Goal: Navigation & Orientation: Find specific page/section

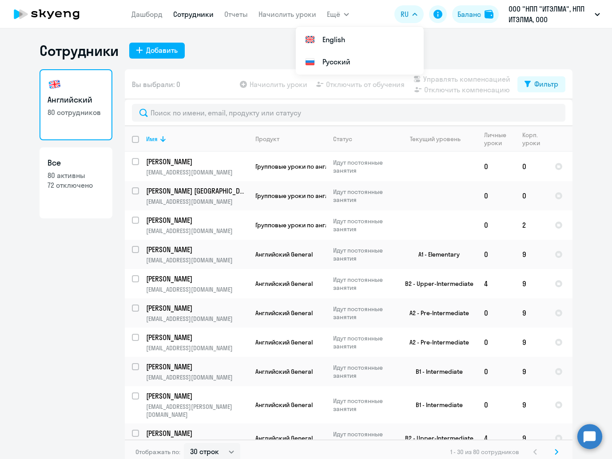
select select "30"
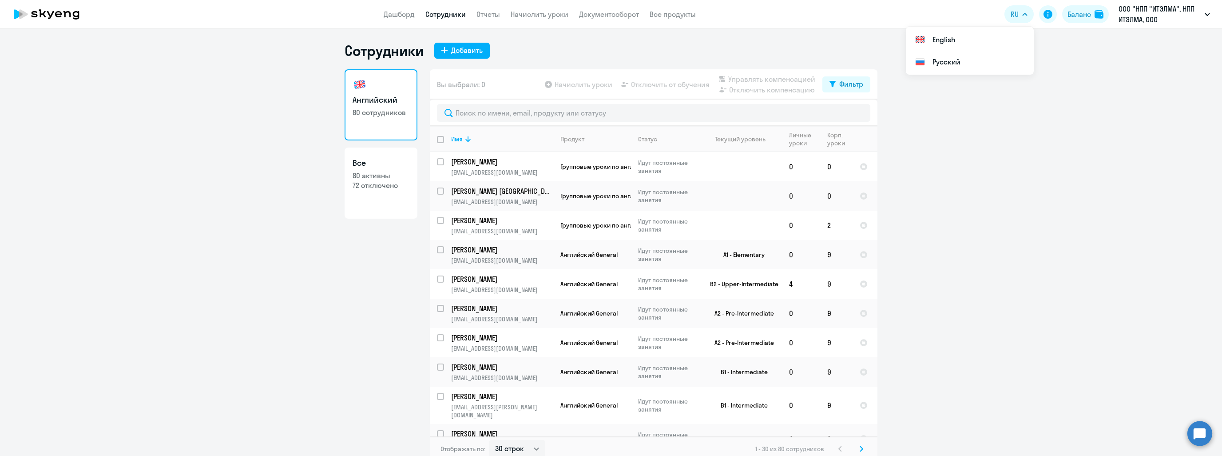
click at [398, 20] on app-header "Дашборд Сотрудники Отчеты Начислить уроки Документооборот Все продукты Дашборд …" at bounding box center [611, 14] width 1222 height 28
click at [402, 16] on link "Дашборд" at bounding box center [399, 14] width 31 height 9
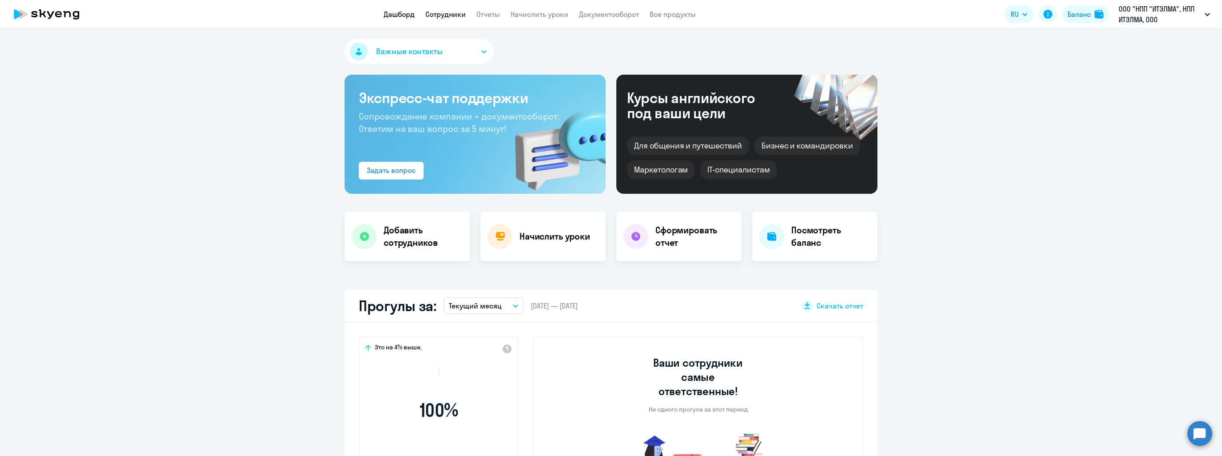
click at [433, 12] on link "Сотрудники" at bounding box center [445, 14] width 40 height 9
select select "30"
